Goal: Download file/media

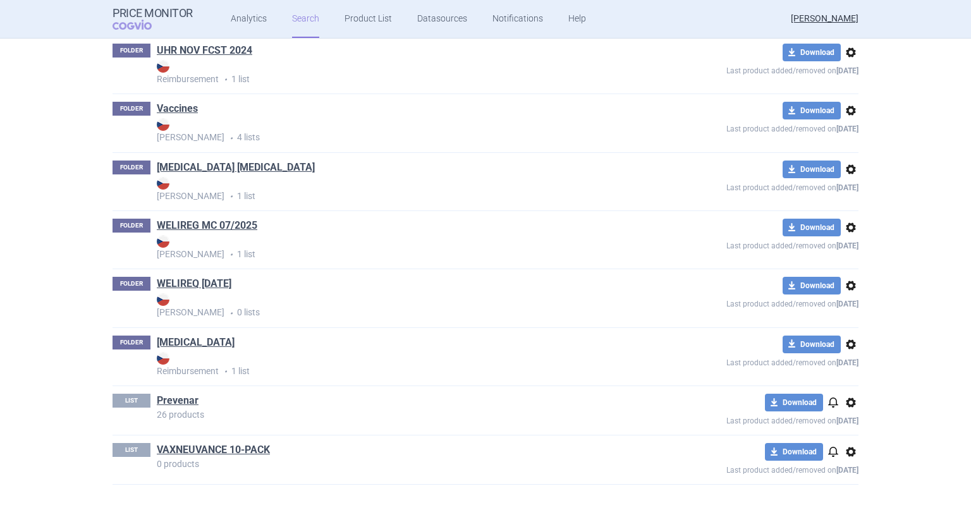
scroll to position [3191, 0]
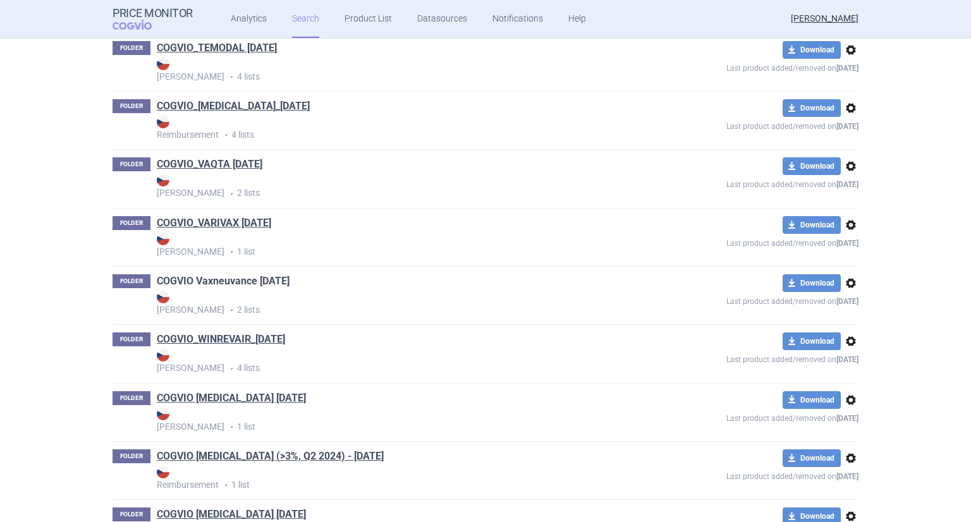
click at [246, 274] on link "COGVIO Vaxneuvance [DATE]" at bounding box center [223, 281] width 133 height 14
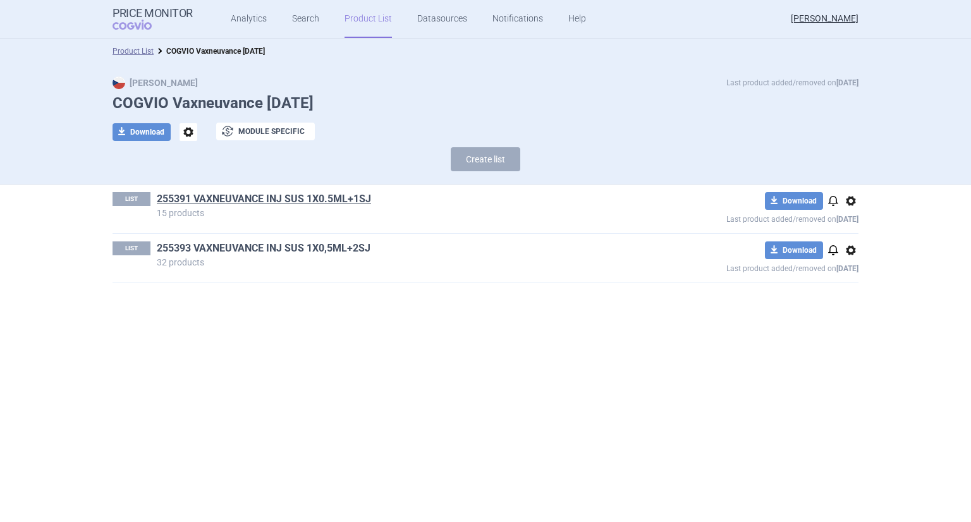
click at [280, 252] on link "255393 VAXNEUVANCE INJ SUS 1X0,5ML+2SJ" at bounding box center [264, 248] width 214 height 14
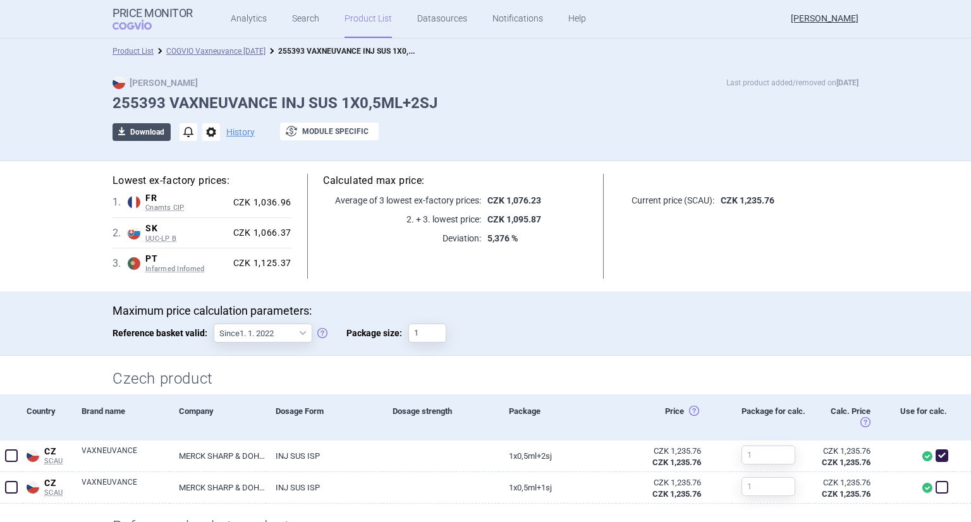
click at [142, 124] on button "download Download" at bounding box center [141, 132] width 58 height 18
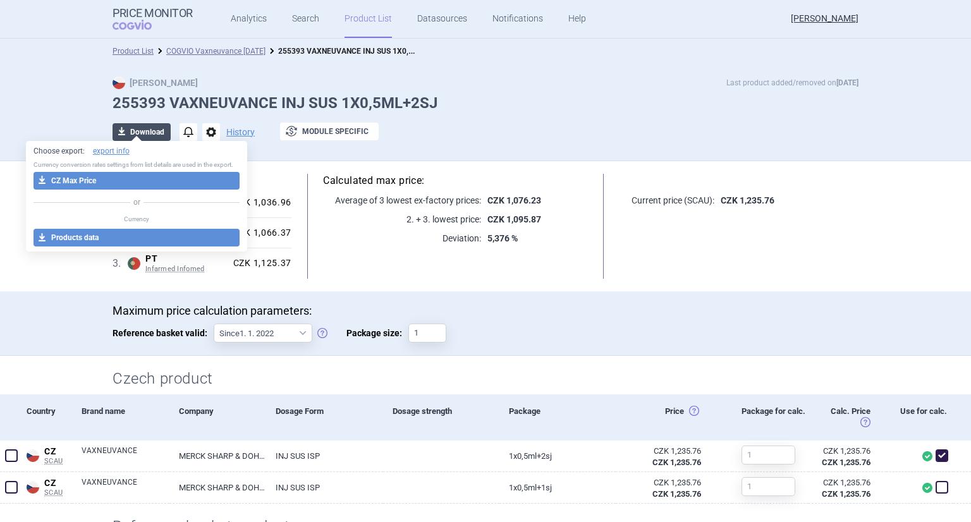
select select "EUR"
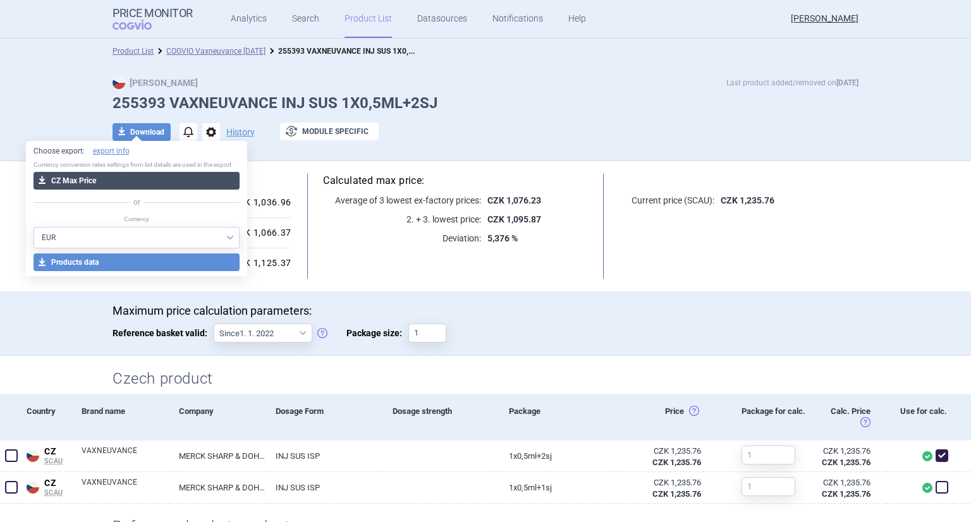
click at [116, 182] on button "download CZ Max Price" at bounding box center [136, 181] width 207 height 18
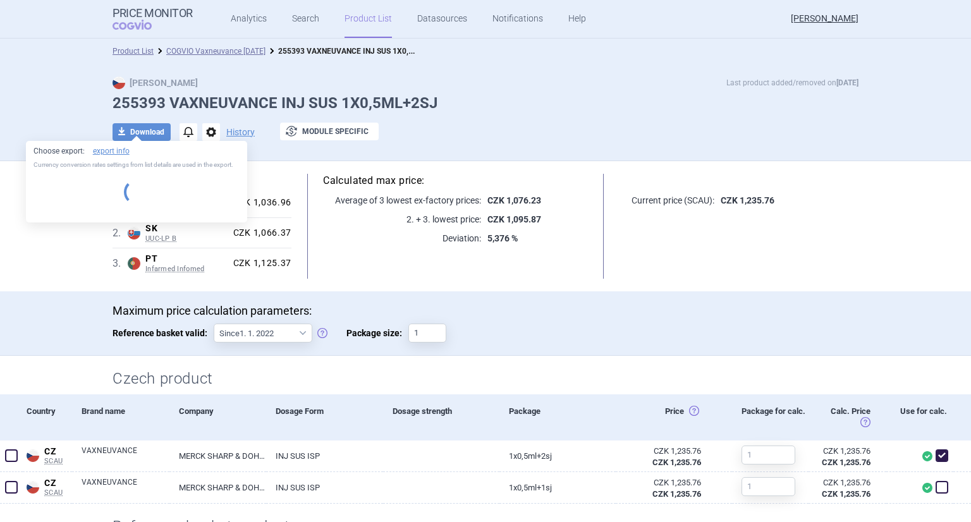
select select "EUR"
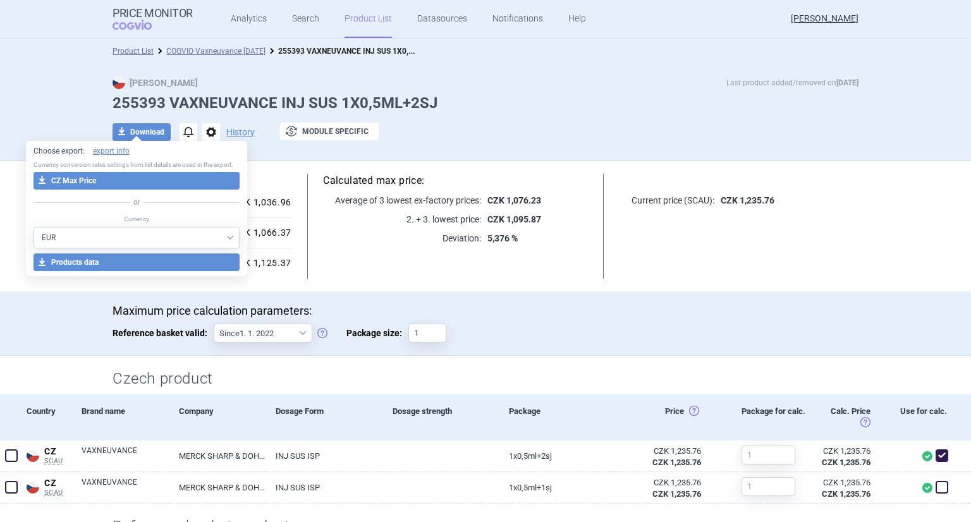
click at [44, 107] on div "Max Price Last product added/removed on [DATE] 255393 VAXNEUVANCE INJ SUS 1X0,5…" at bounding box center [485, 112] width 971 height 97
